Goal: Information Seeking & Learning: Learn about a topic

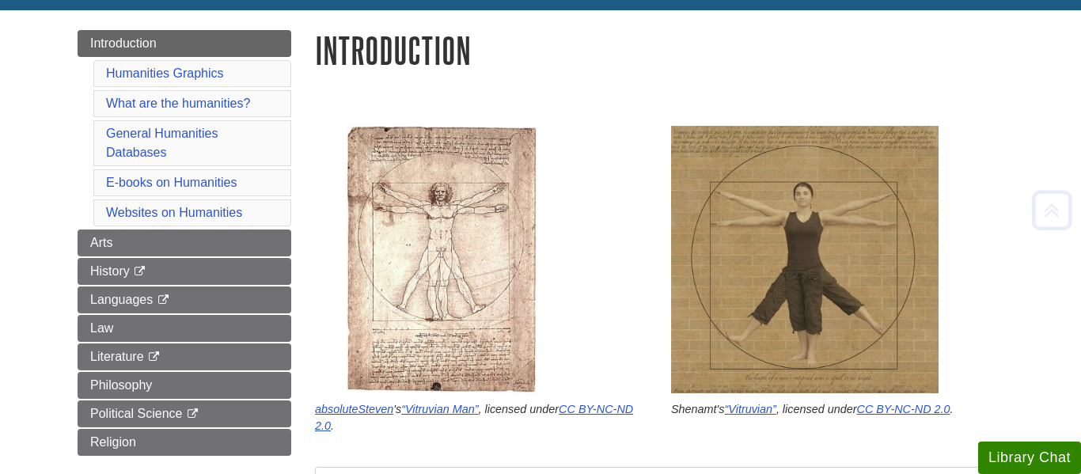
scroll to position [168, 0]
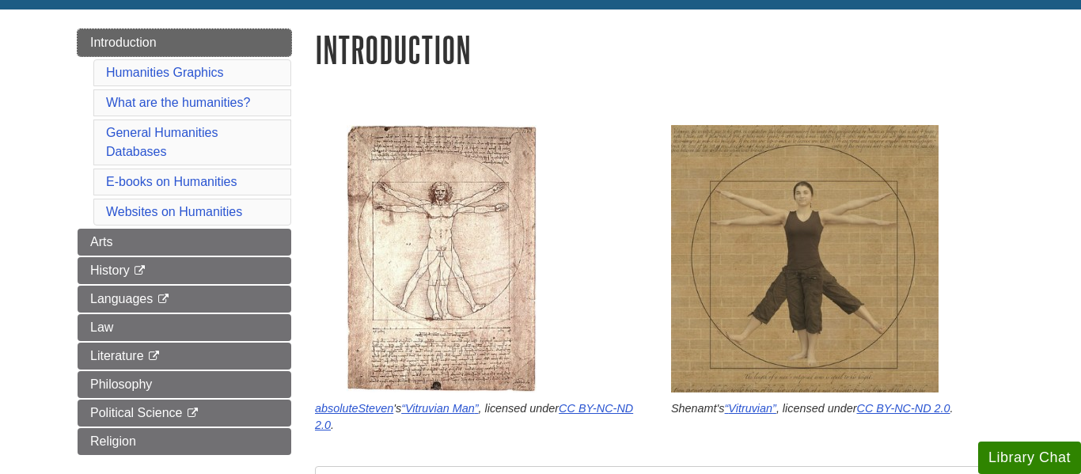
click at [280, 44] on link "Introduction" at bounding box center [185, 42] width 214 height 27
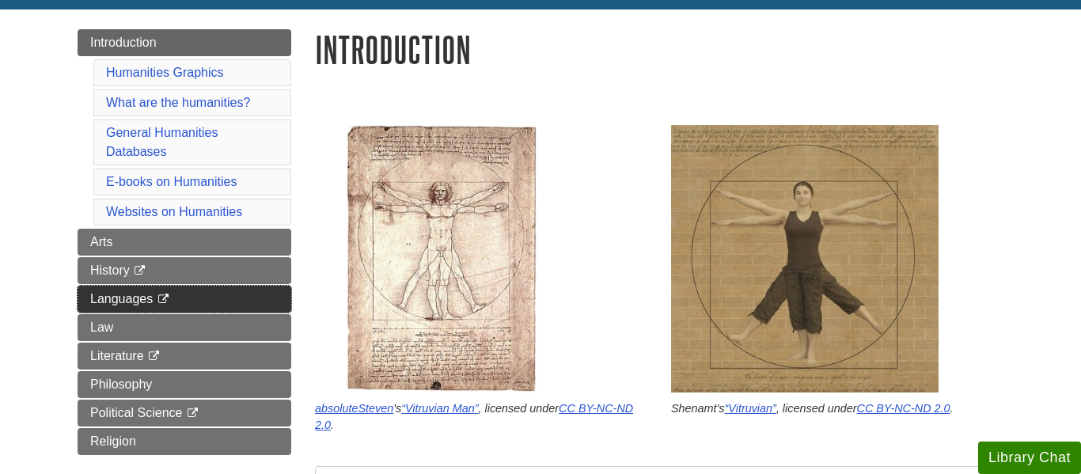
click at [256, 302] on link "Languages This link opens in a new window" at bounding box center [185, 299] width 214 height 27
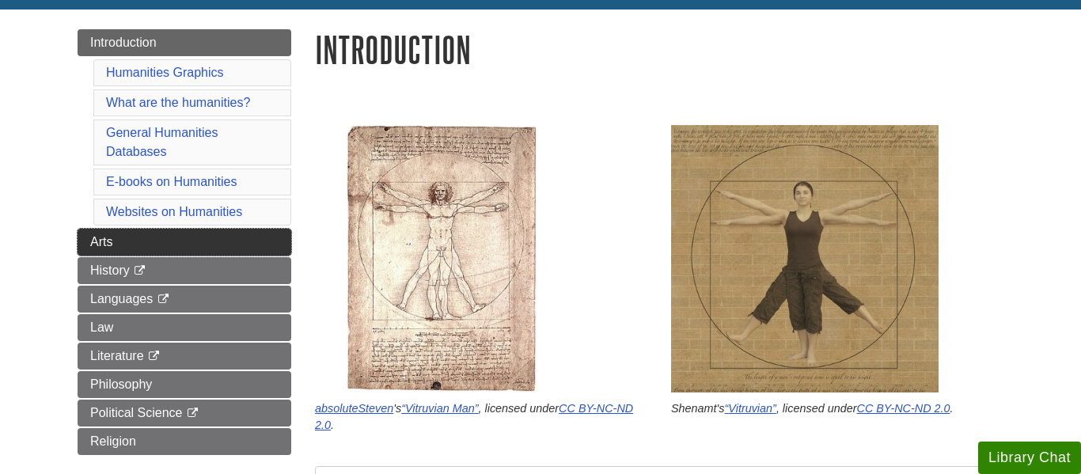
click at [210, 235] on link "Arts" at bounding box center [185, 242] width 214 height 27
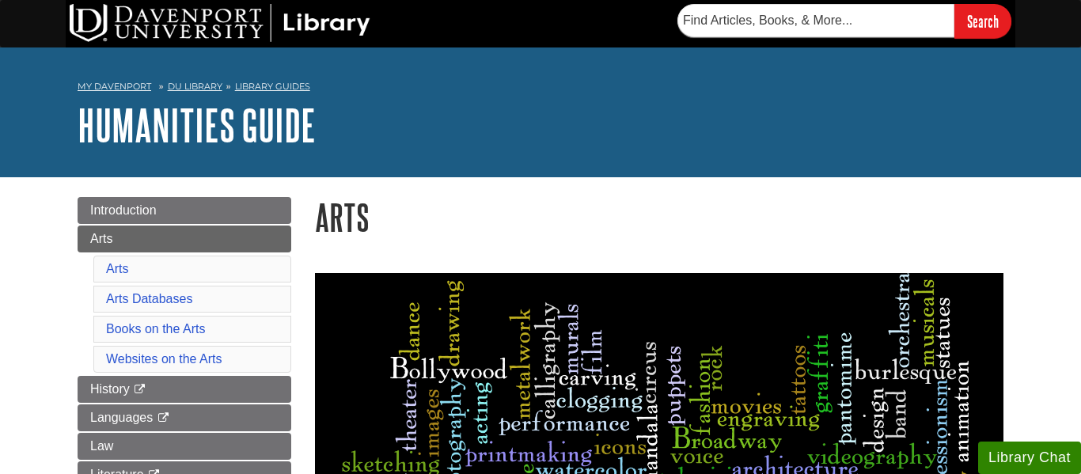
scroll to position [160, 0]
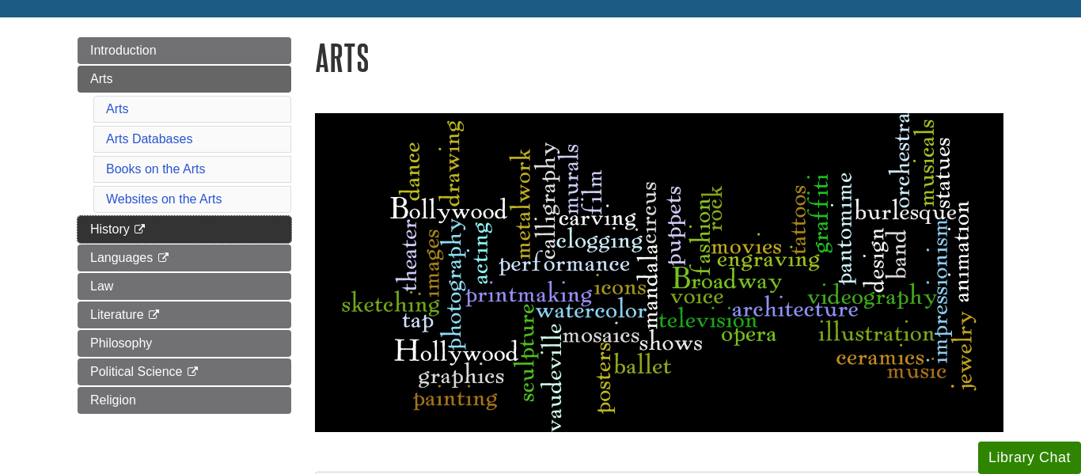
click at [196, 228] on link "History This link opens in a new window" at bounding box center [185, 229] width 214 height 27
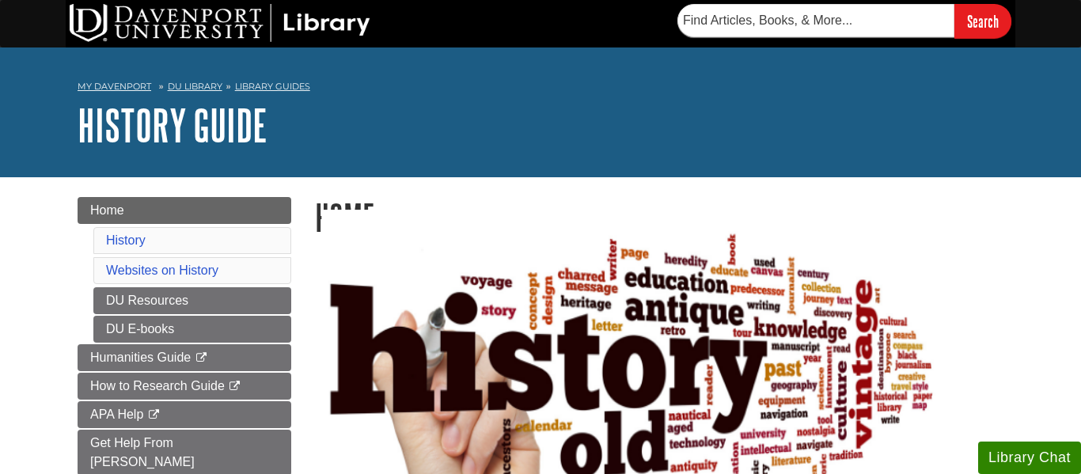
scroll to position [136, 0]
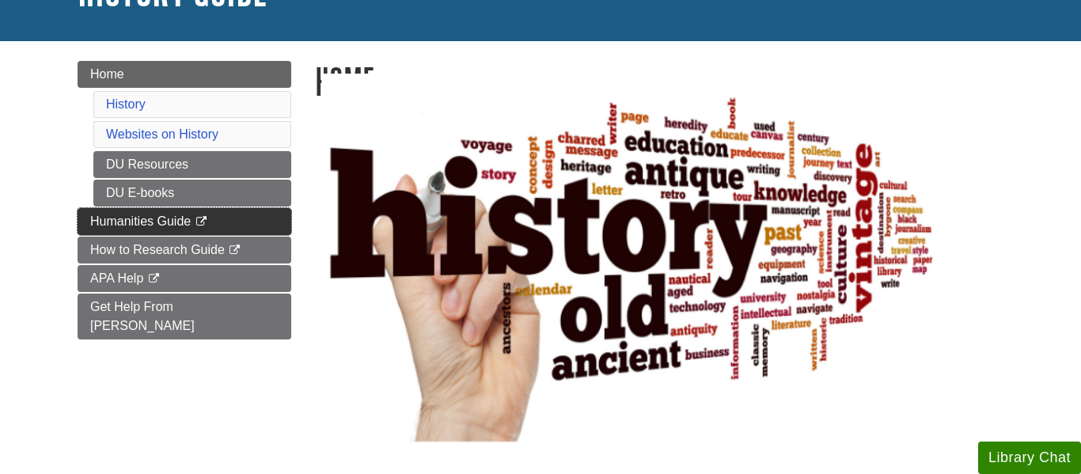
click at [215, 226] on link "Humanities Guide This link opens in a new window" at bounding box center [185, 221] width 214 height 27
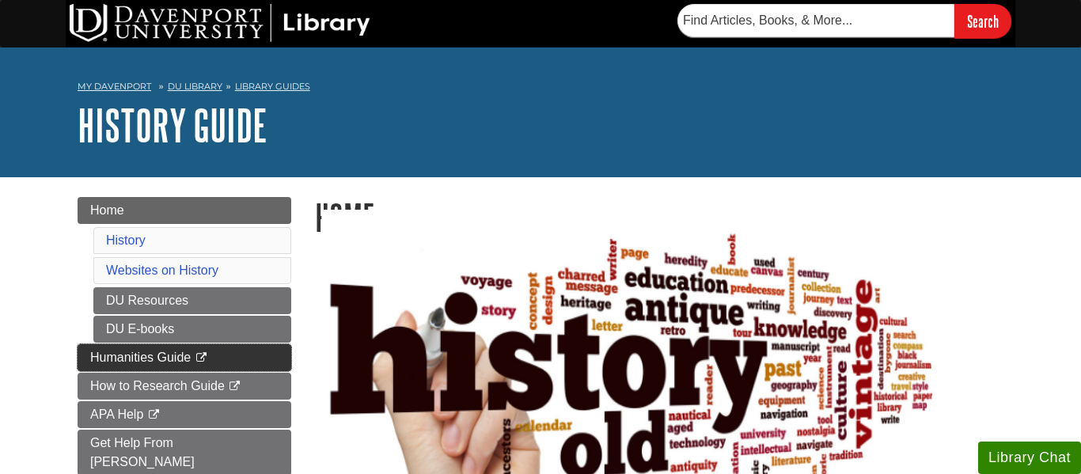
click at [191, 357] on link "Humanities Guide This link opens in a new window" at bounding box center [185, 357] width 214 height 27
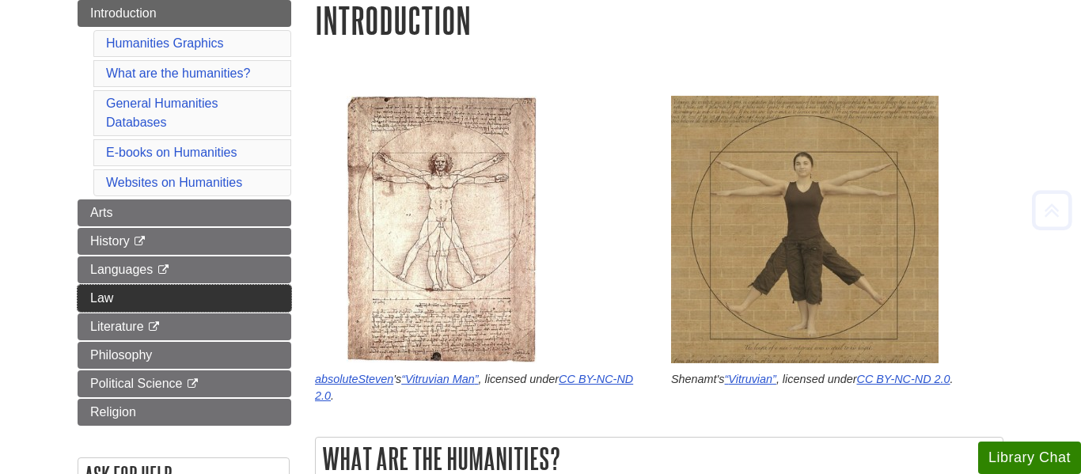
scroll to position [197, 0]
click at [263, 305] on link "Law" at bounding box center [185, 298] width 214 height 27
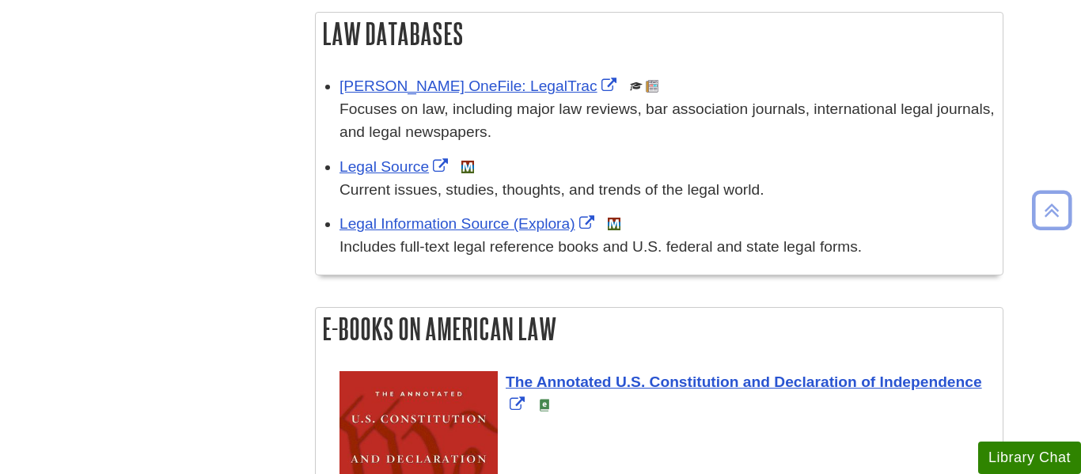
scroll to position [641, 0]
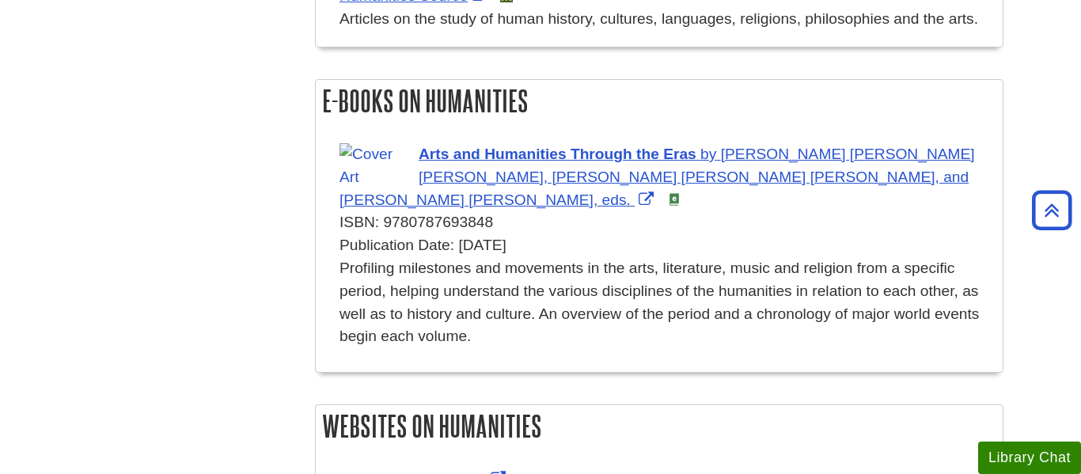
scroll to position [1714, 0]
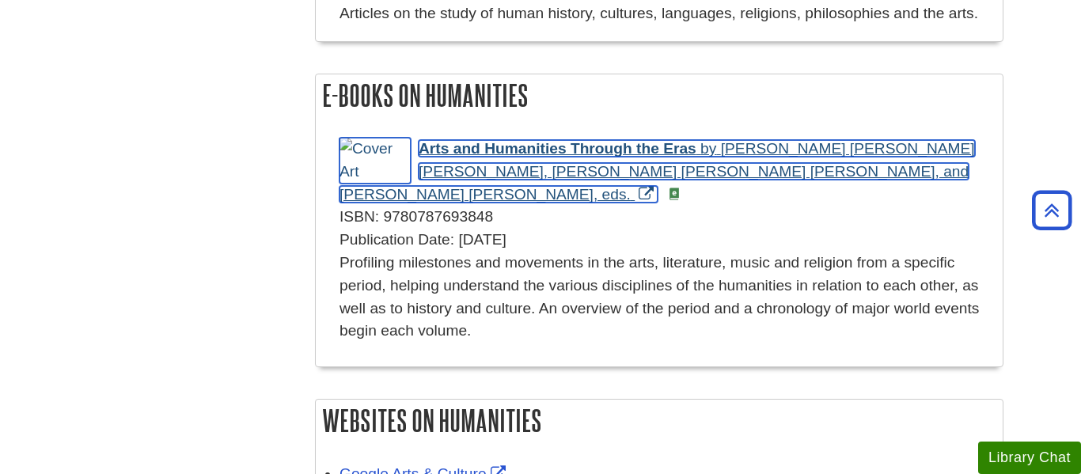
click at [574, 156] on span "Arts and Humanities Through the Eras" at bounding box center [558, 148] width 278 height 17
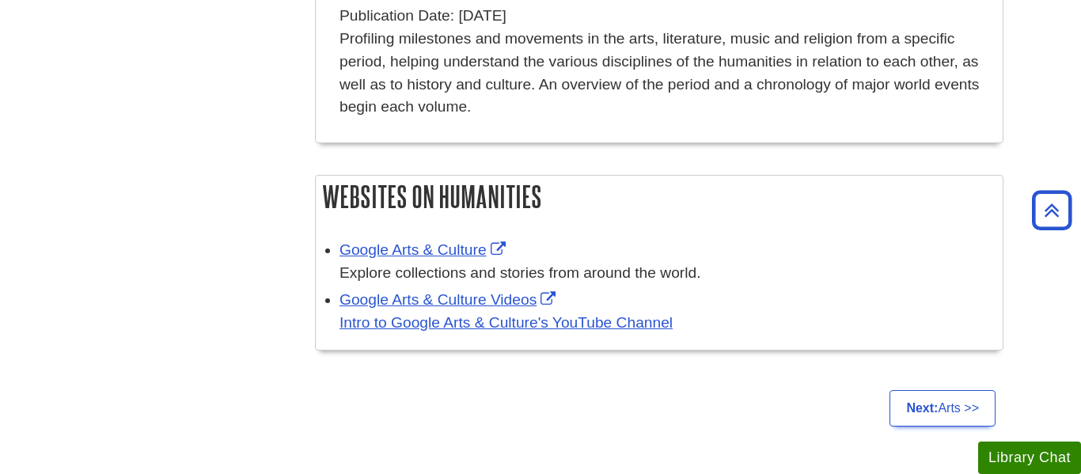
scroll to position [1950, 0]
